Goal: Information Seeking & Learning: Check status

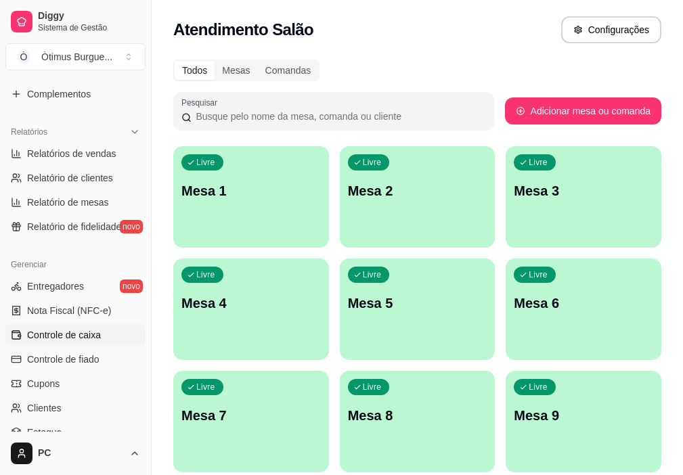
scroll to position [383, 0]
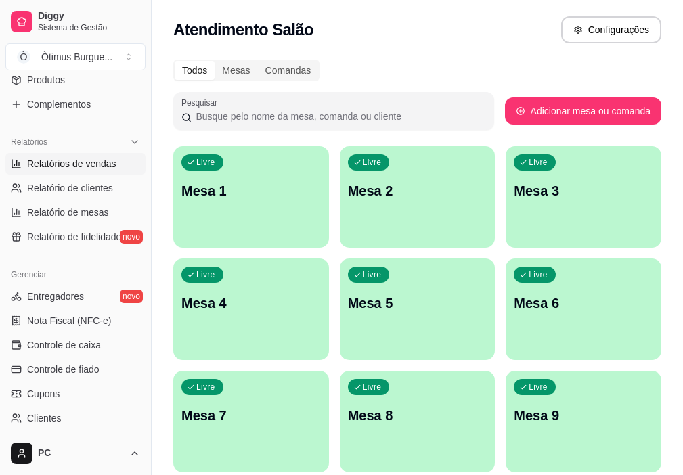
click at [87, 162] on span "Relatórios de vendas" at bounding box center [71, 164] width 89 height 14
select select "ALL"
select select "0"
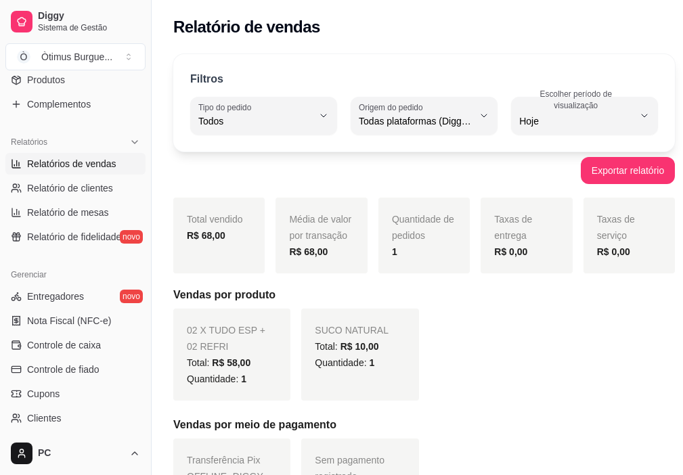
click at [567, 125] on span "Hoje" at bounding box center [576, 121] width 114 height 14
click at [545, 180] on span "Ontem" at bounding box center [566, 175] width 103 height 13
type input "1"
select select "1"
